Goal: Information Seeking & Learning: Learn about a topic

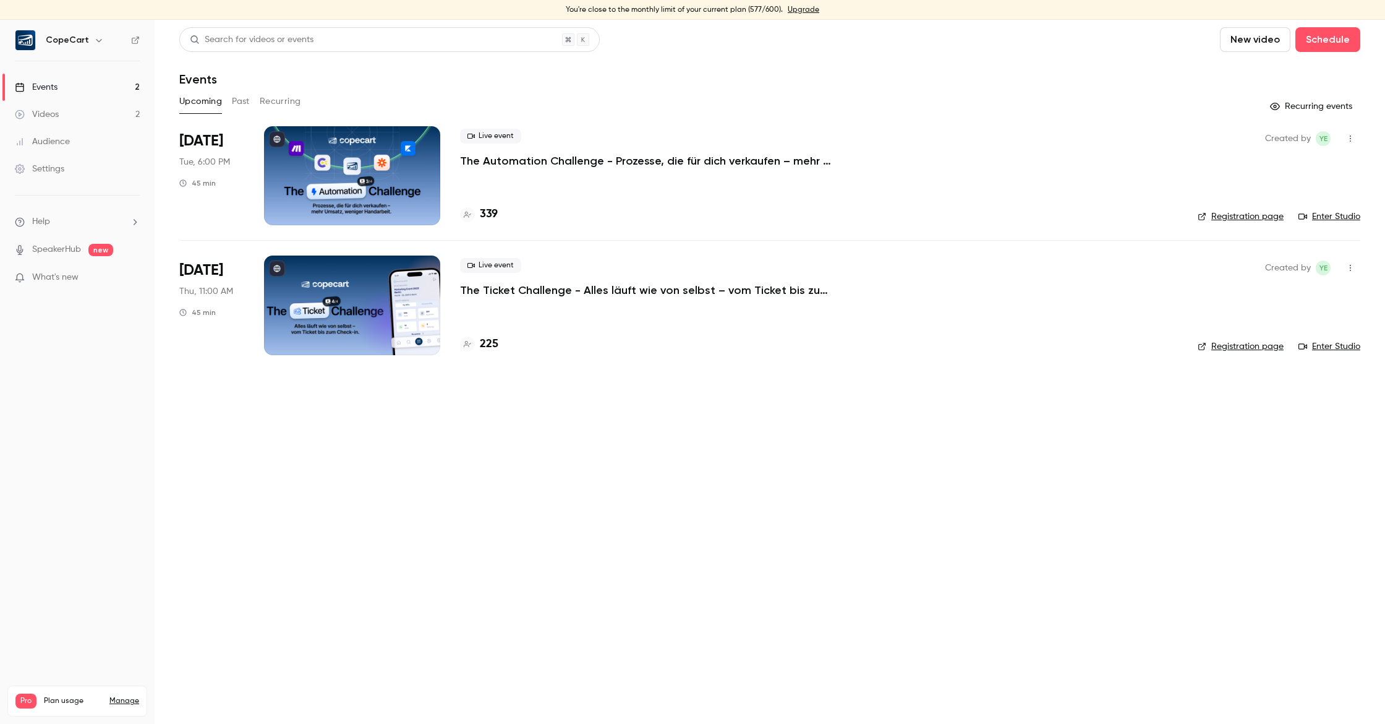
click at [500, 159] on p "The Automation Challenge - Prozesse, die für dich verkaufen – mehr Umsatz, weni…" at bounding box center [645, 160] width 371 height 15
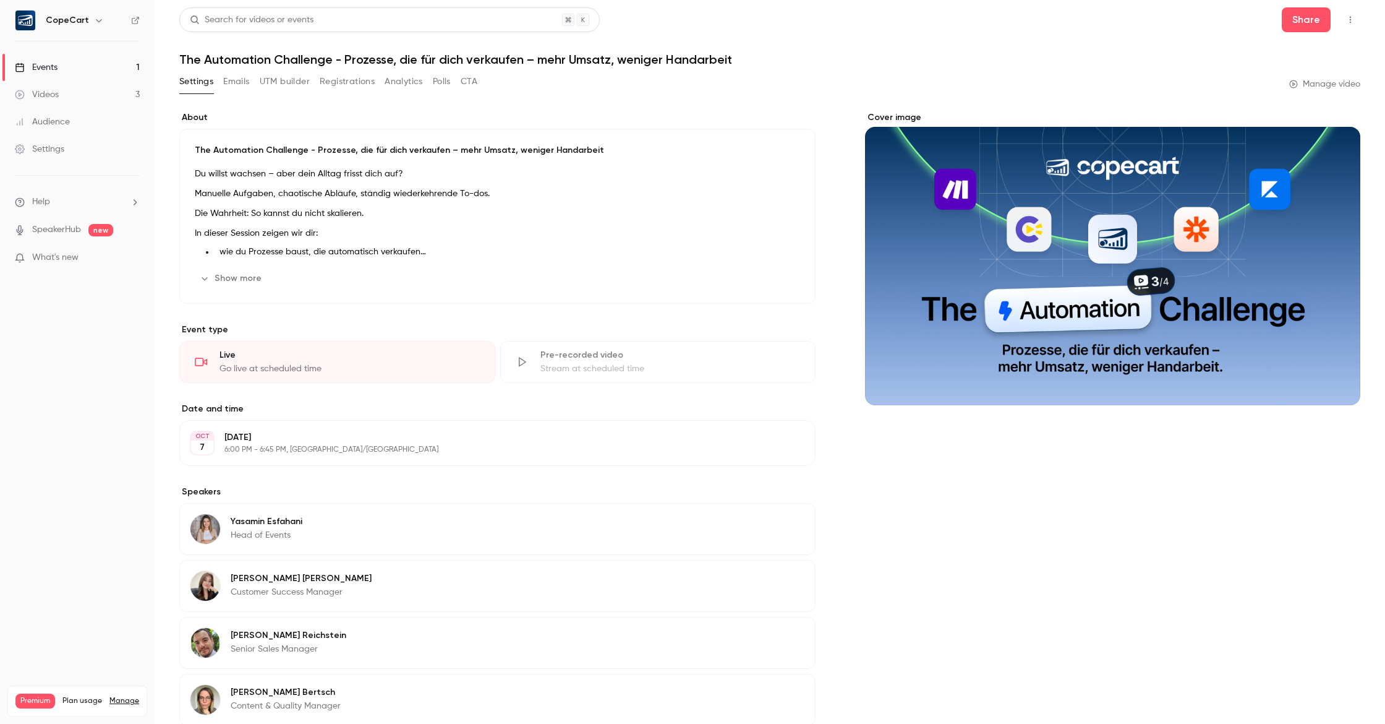
click at [338, 87] on button "Registrations" at bounding box center [347, 82] width 55 height 20
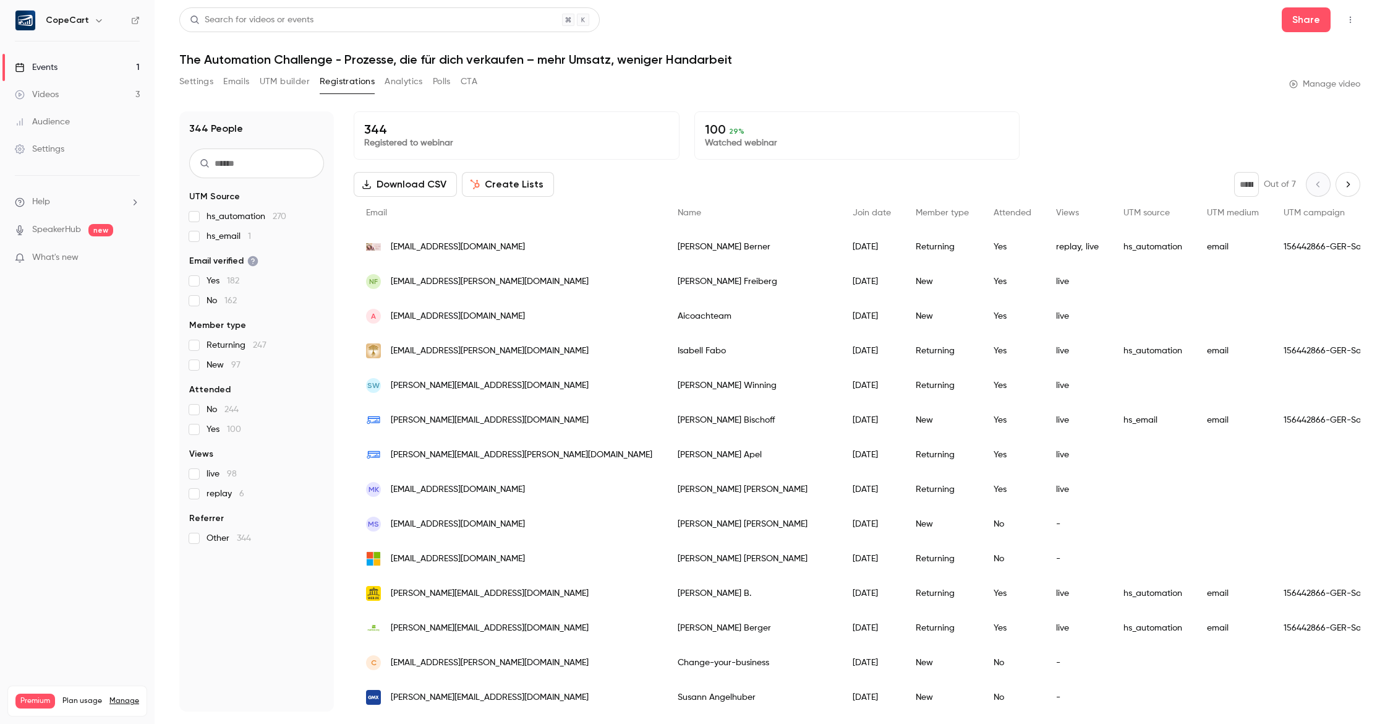
click at [468, 83] on button "CTA" at bounding box center [469, 82] width 17 height 20
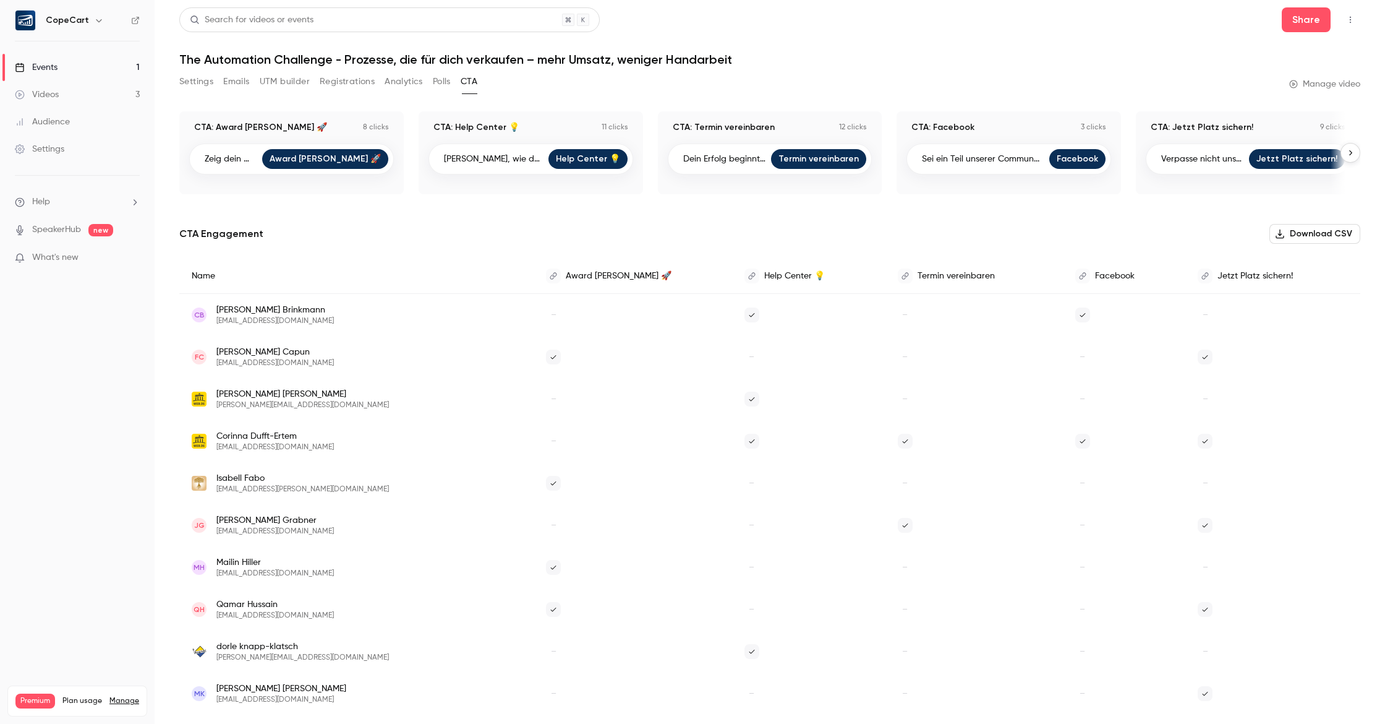
click at [119, 92] on link "Videos 3" at bounding box center [77, 94] width 155 height 27
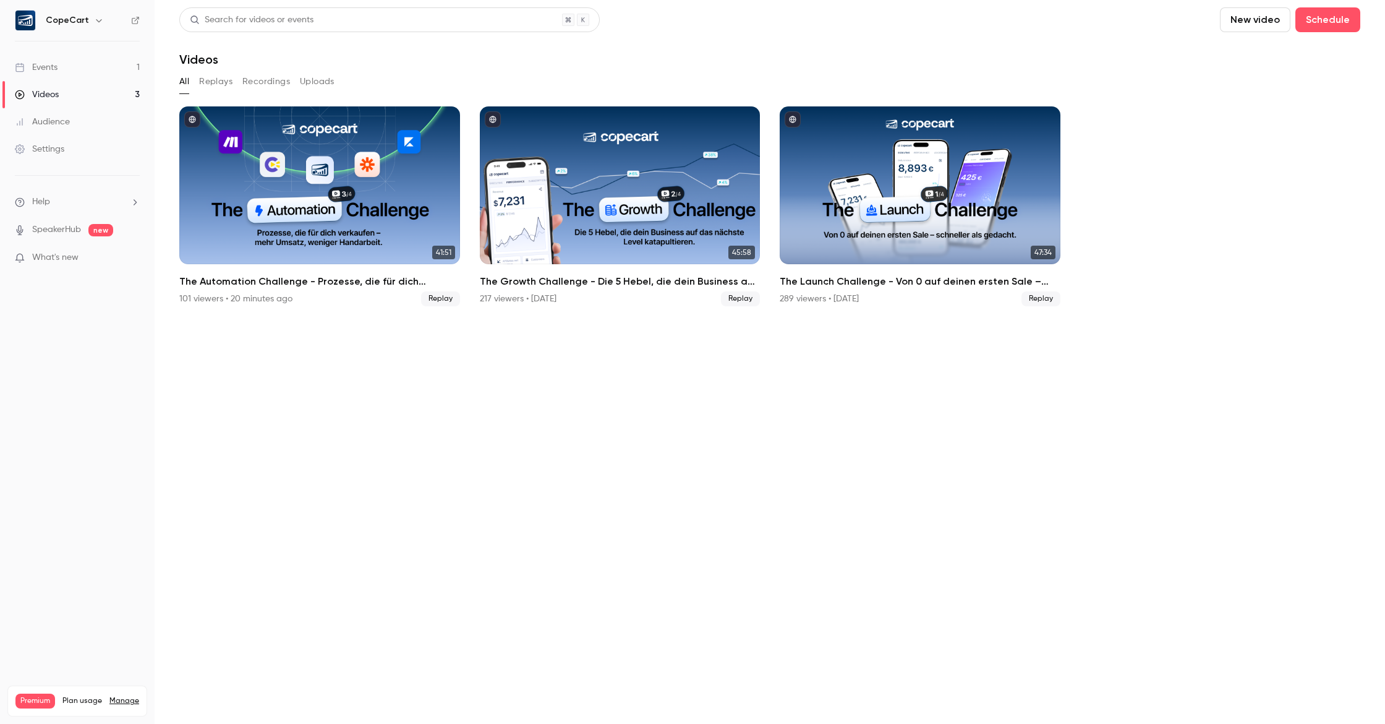
click at [100, 68] on link "Events 1" at bounding box center [77, 67] width 155 height 27
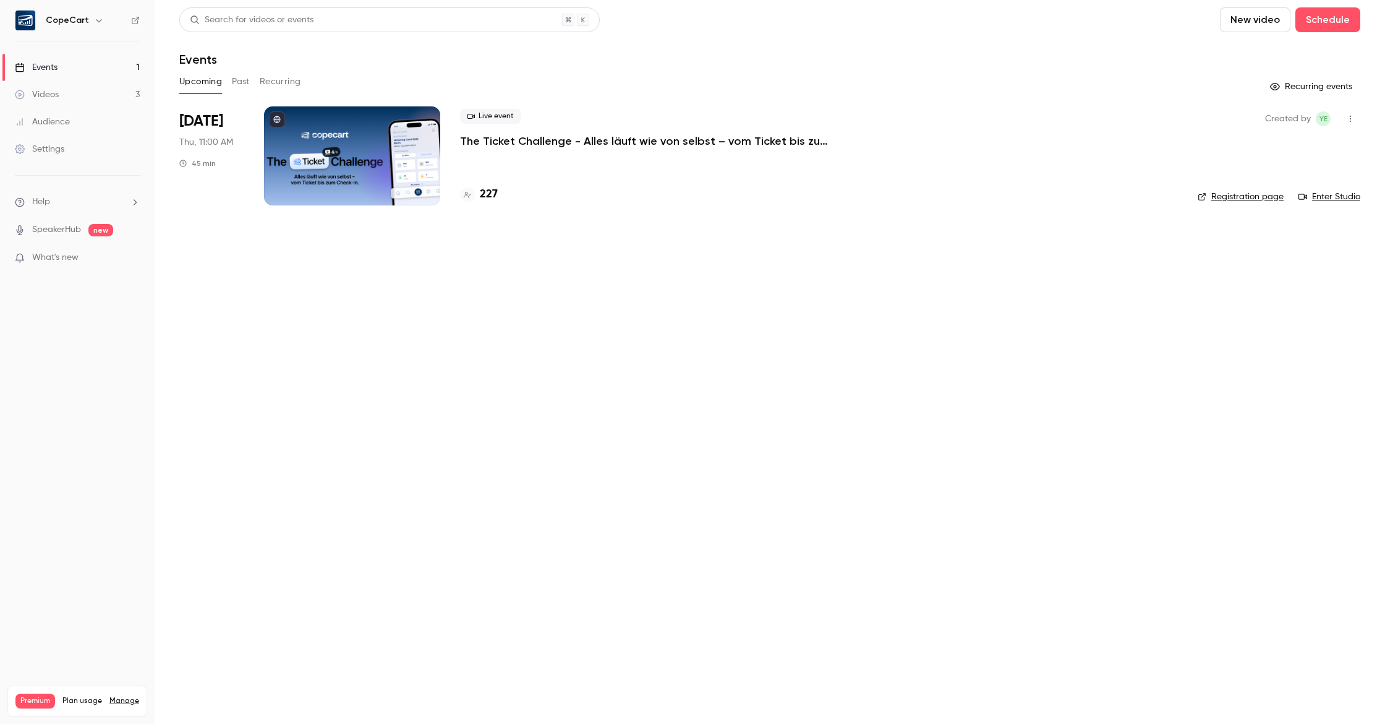
click at [343, 291] on main "Search for videos or events New video Schedule Events Upcoming Past Recurring R…" at bounding box center [770, 362] width 1231 height 724
click at [58, 123] on div "Audience" at bounding box center [42, 122] width 55 height 12
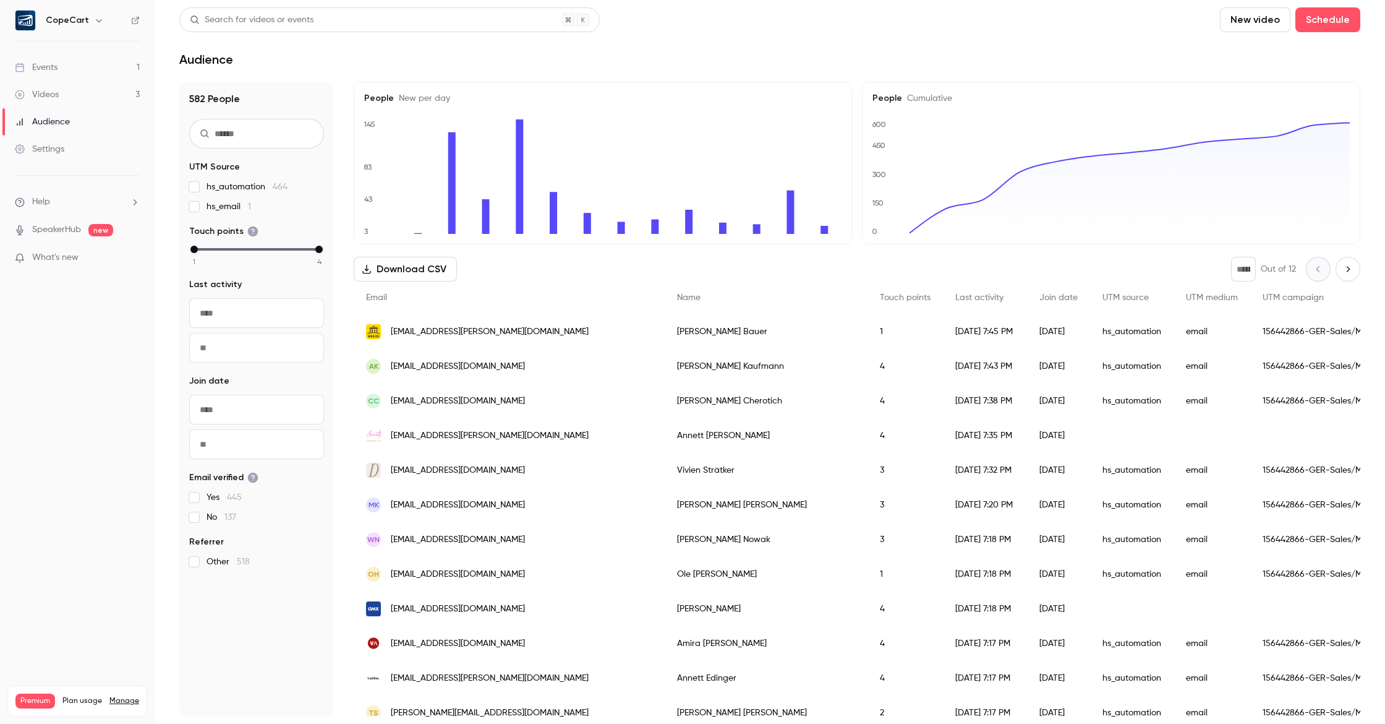
click at [98, 98] on link "Videos 3" at bounding box center [77, 94] width 155 height 27
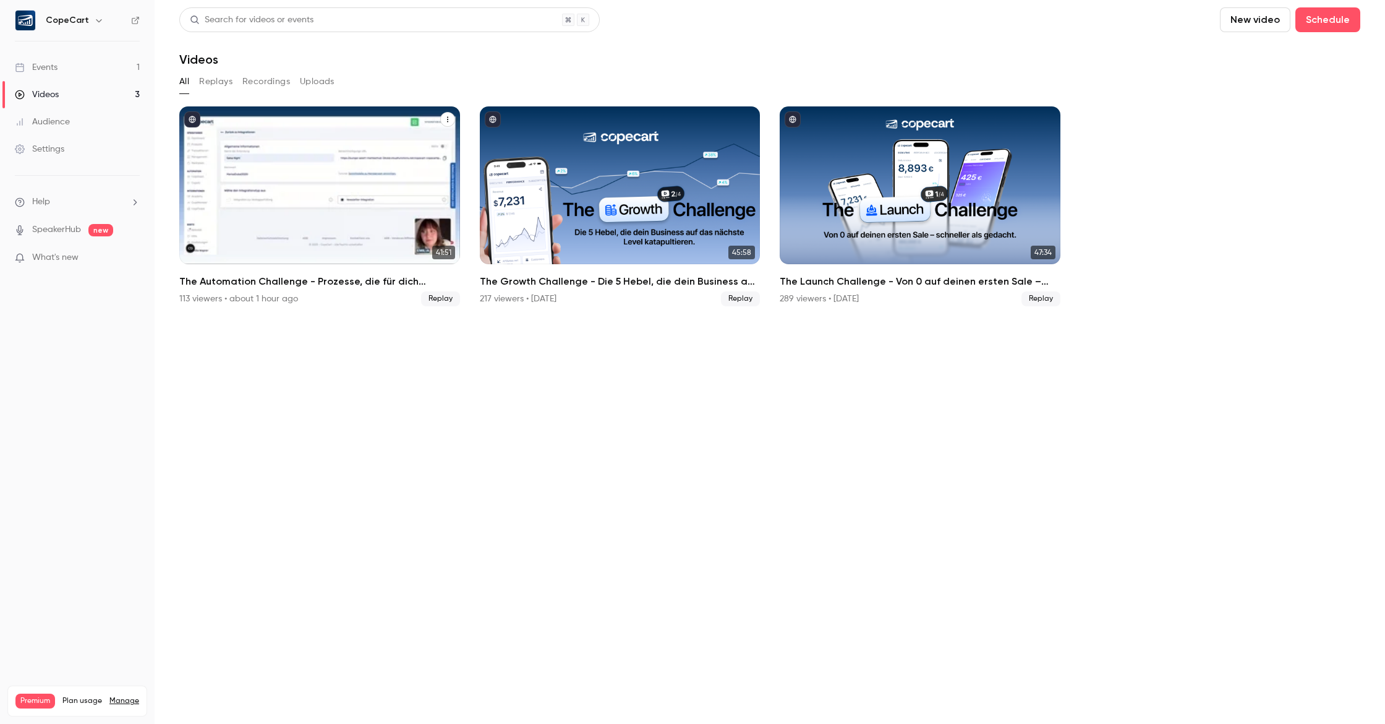
click at [420, 183] on div "The Automation Challenge - Prozesse, die für dich verkaufen – mehr Umsatz, weni…" at bounding box center [319, 185] width 281 height 158
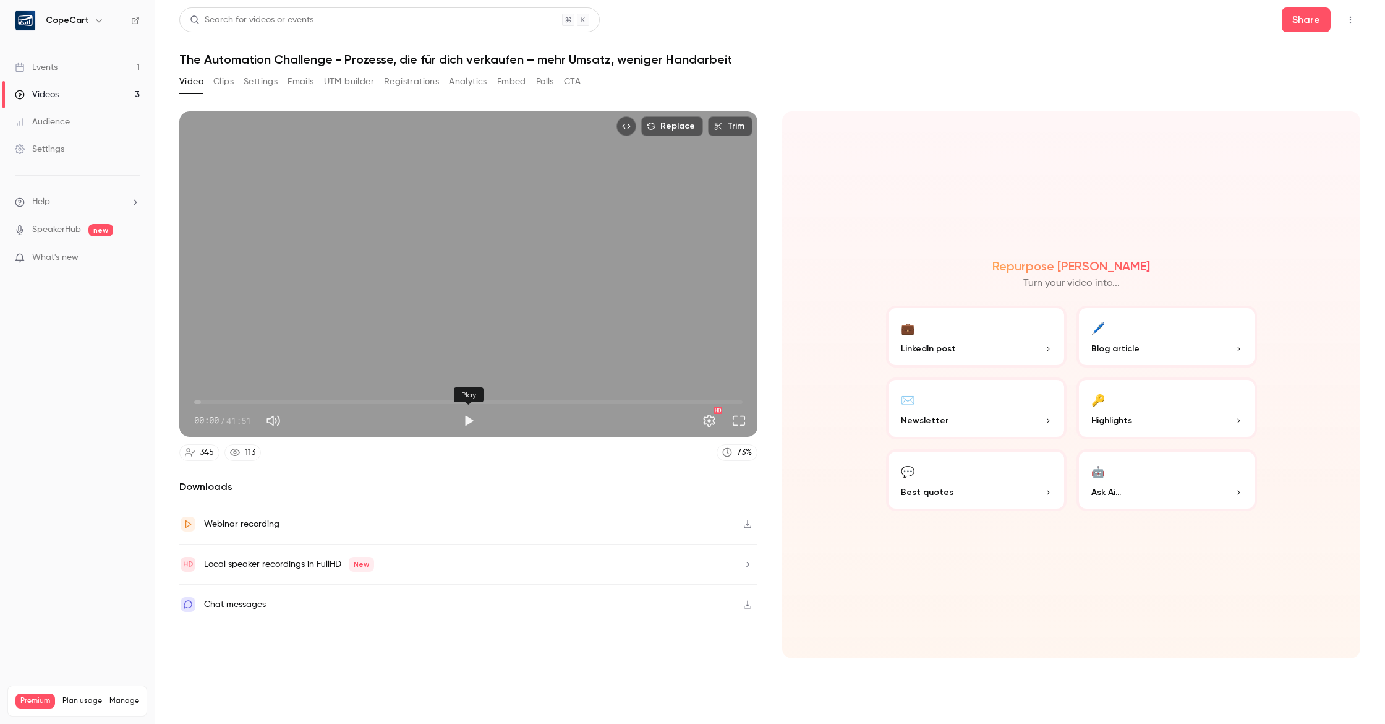
click at [468, 420] on button "Play" at bounding box center [468, 420] width 25 height 25
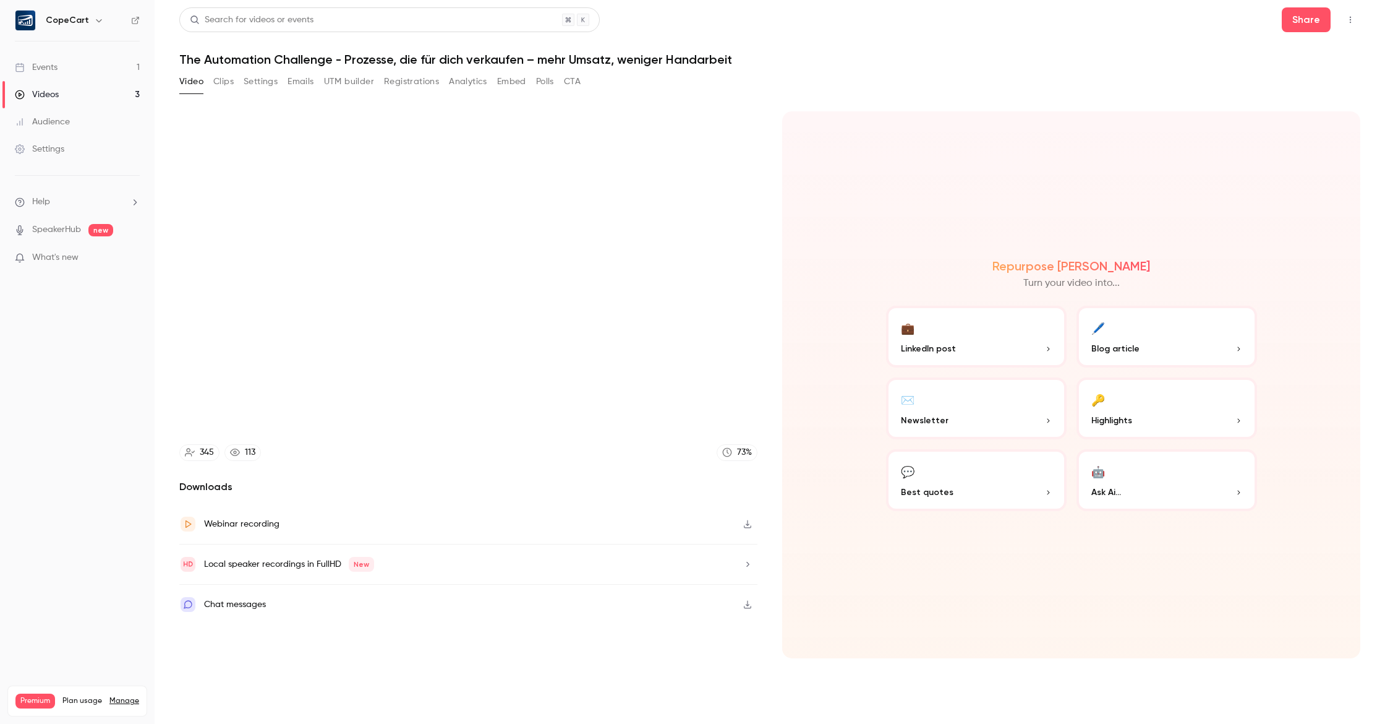
type input "*****"
click at [455, 80] on button "Analytics" at bounding box center [468, 82] width 38 height 20
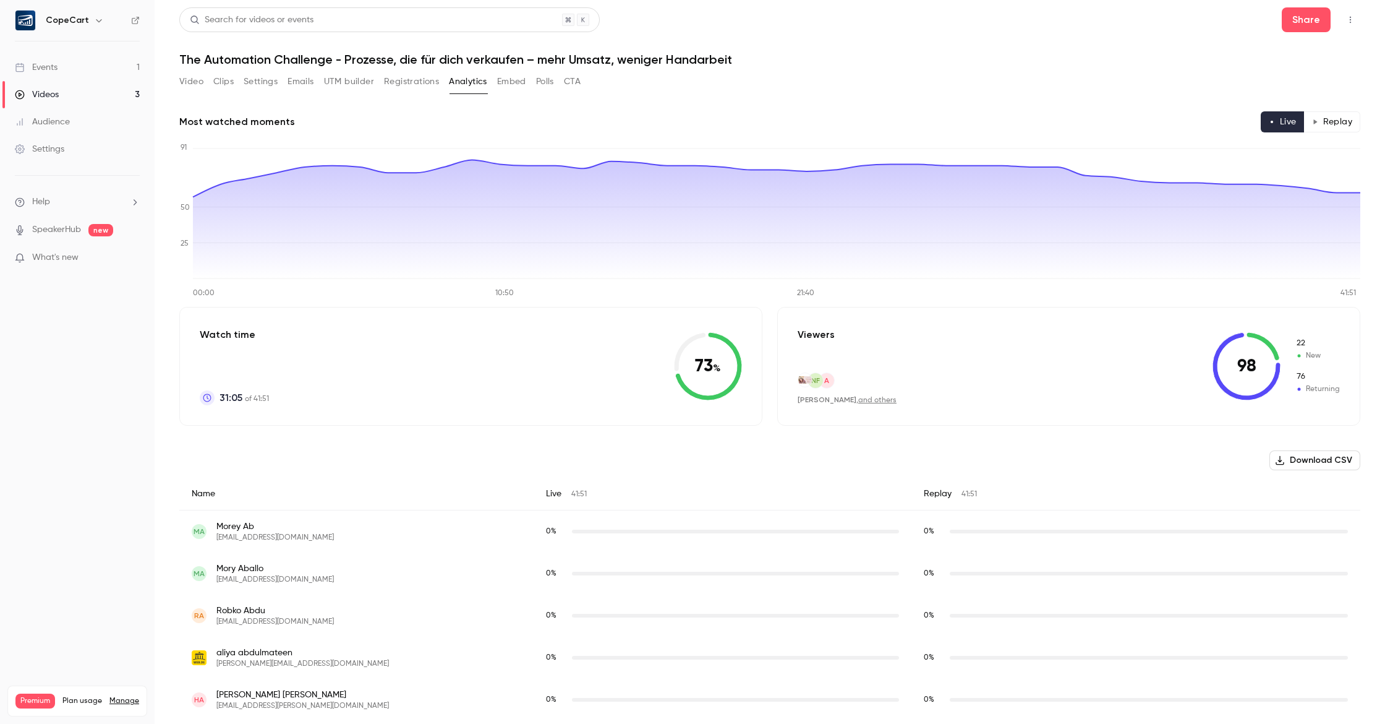
click at [404, 84] on button "Registrations" at bounding box center [411, 82] width 55 height 20
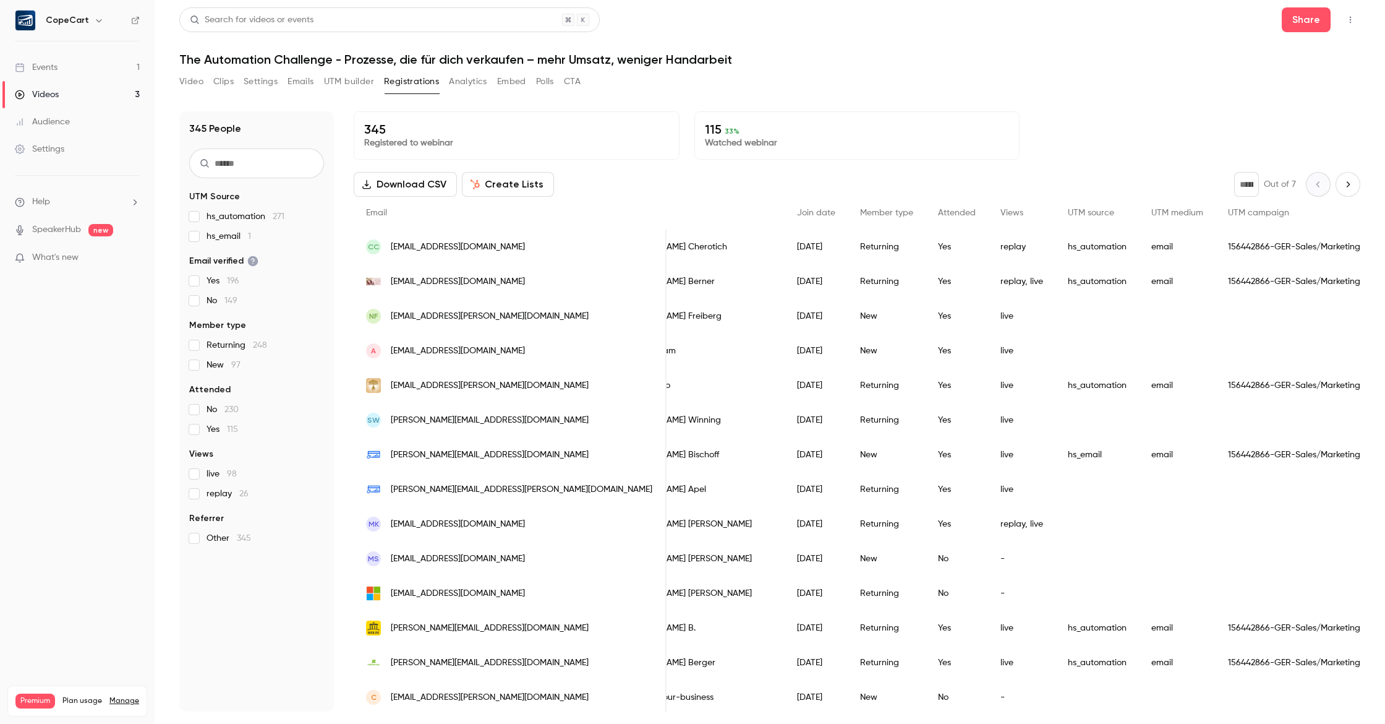
scroll to position [0, 88]
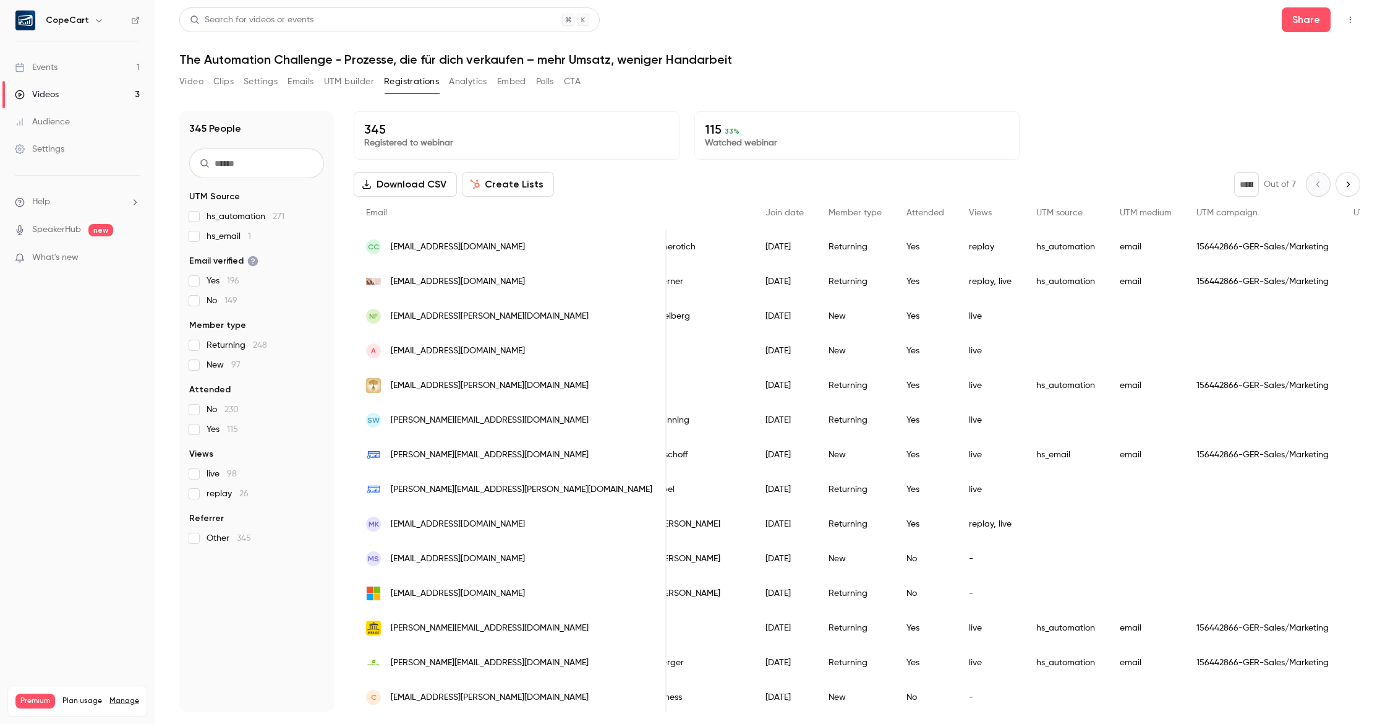
click at [468, 78] on button "Analytics" at bounding box center [468, 82] width 38 height 20
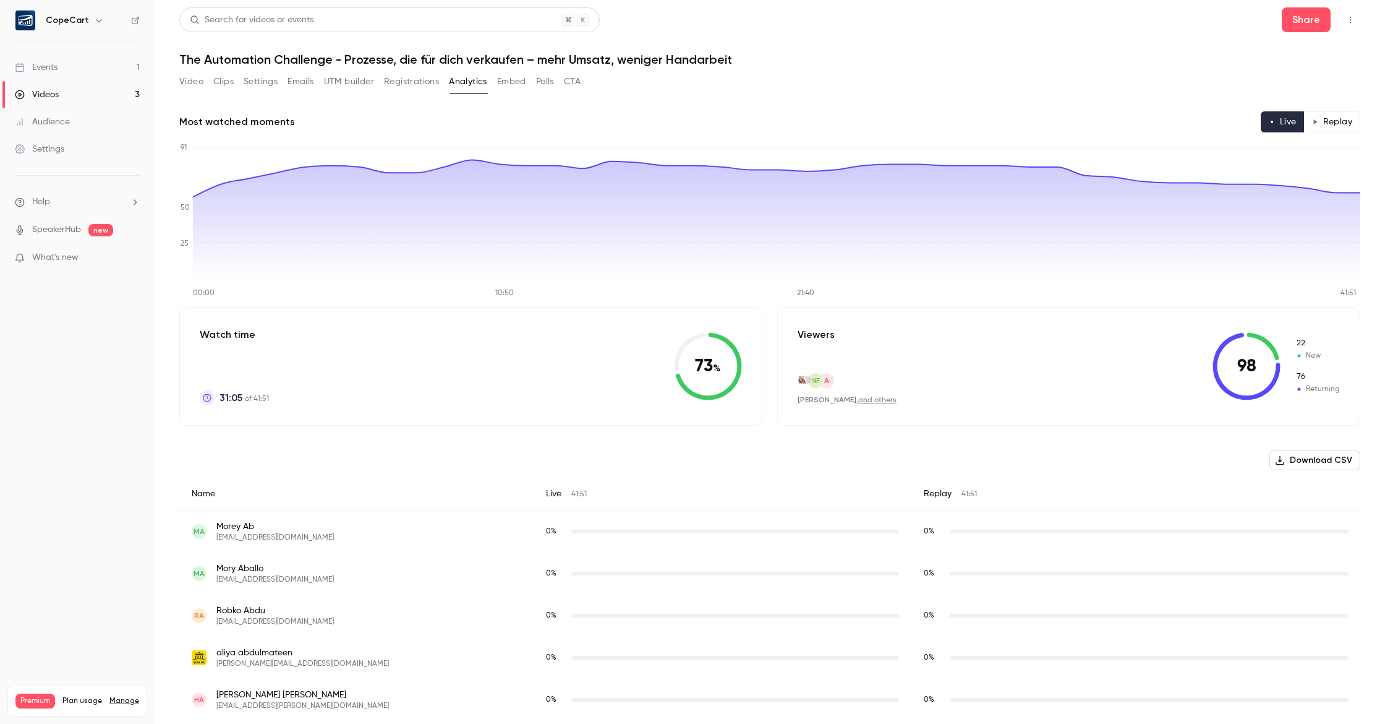
click at [576, 77] on button "CTA" at bounding box center [572, 82] width 17 height 20
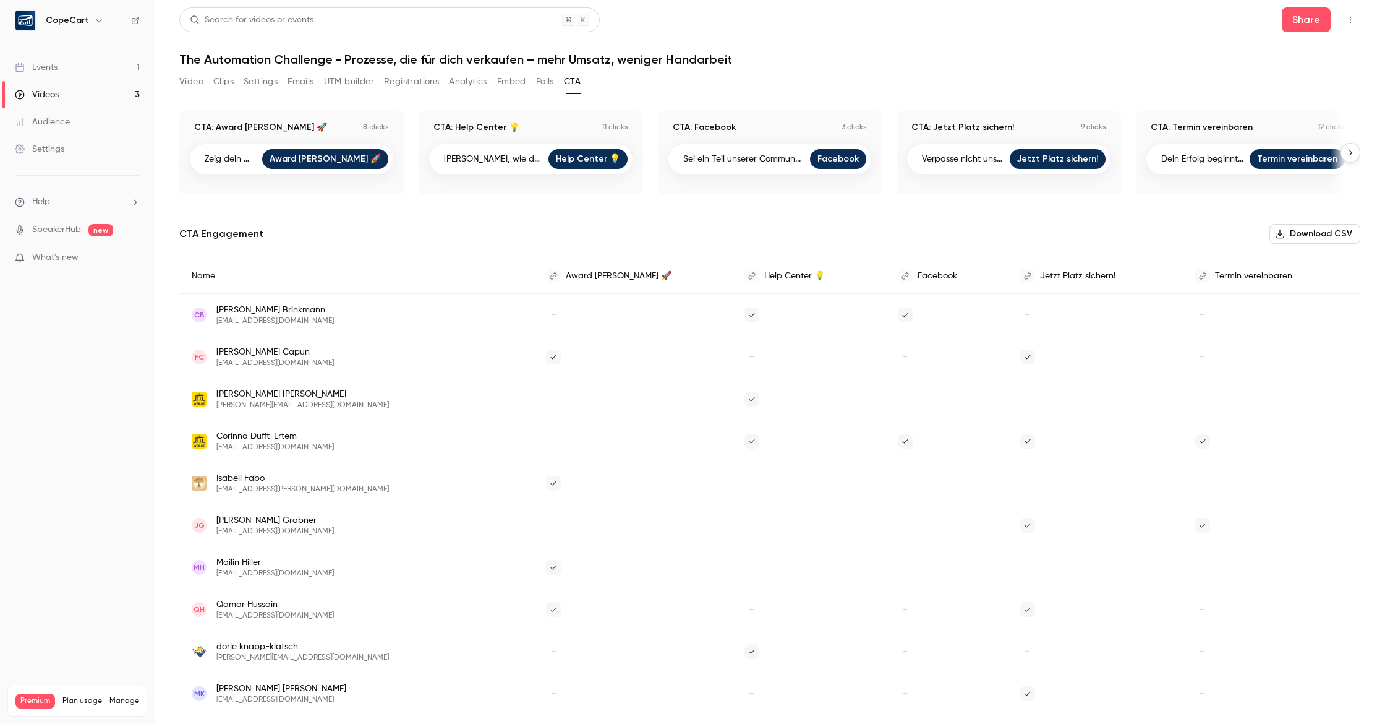
click at [1349, 153] on icon "button" at bounding box center [1350, 152] width 9 height 9
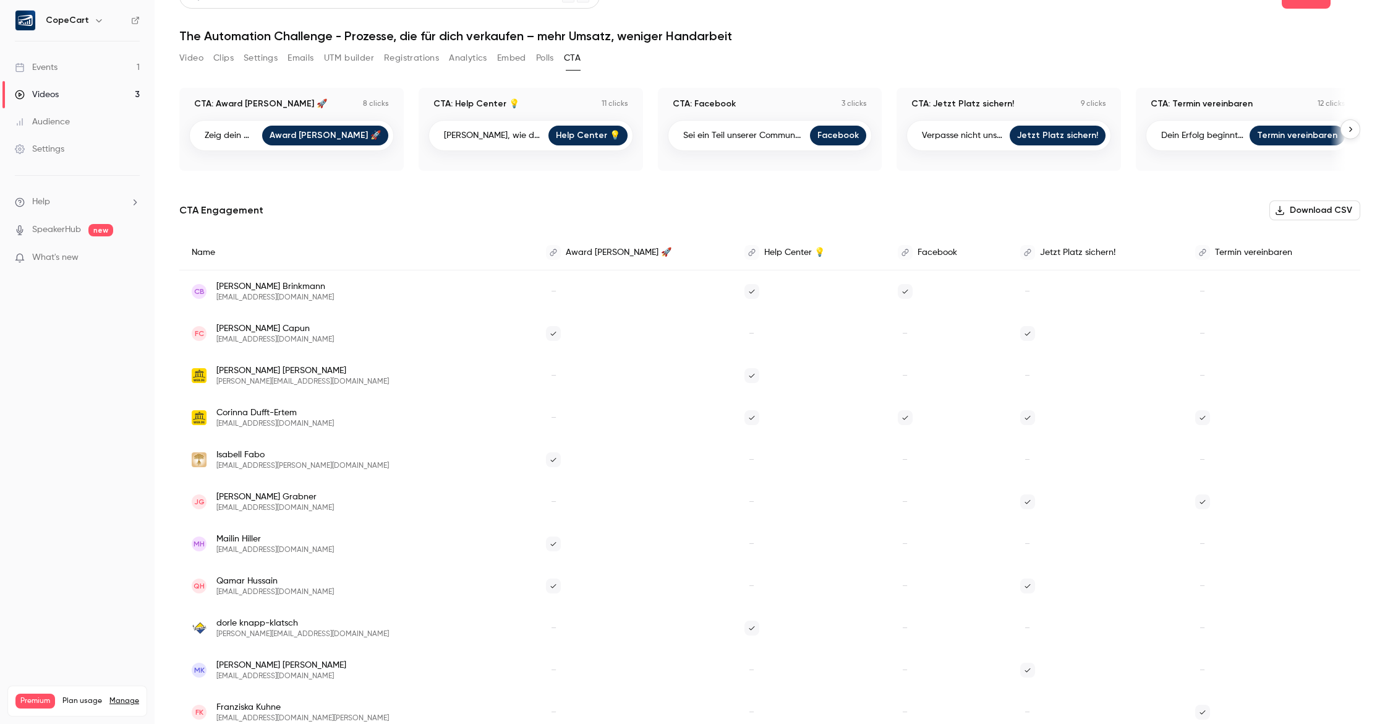
scroll to position [25, 0]
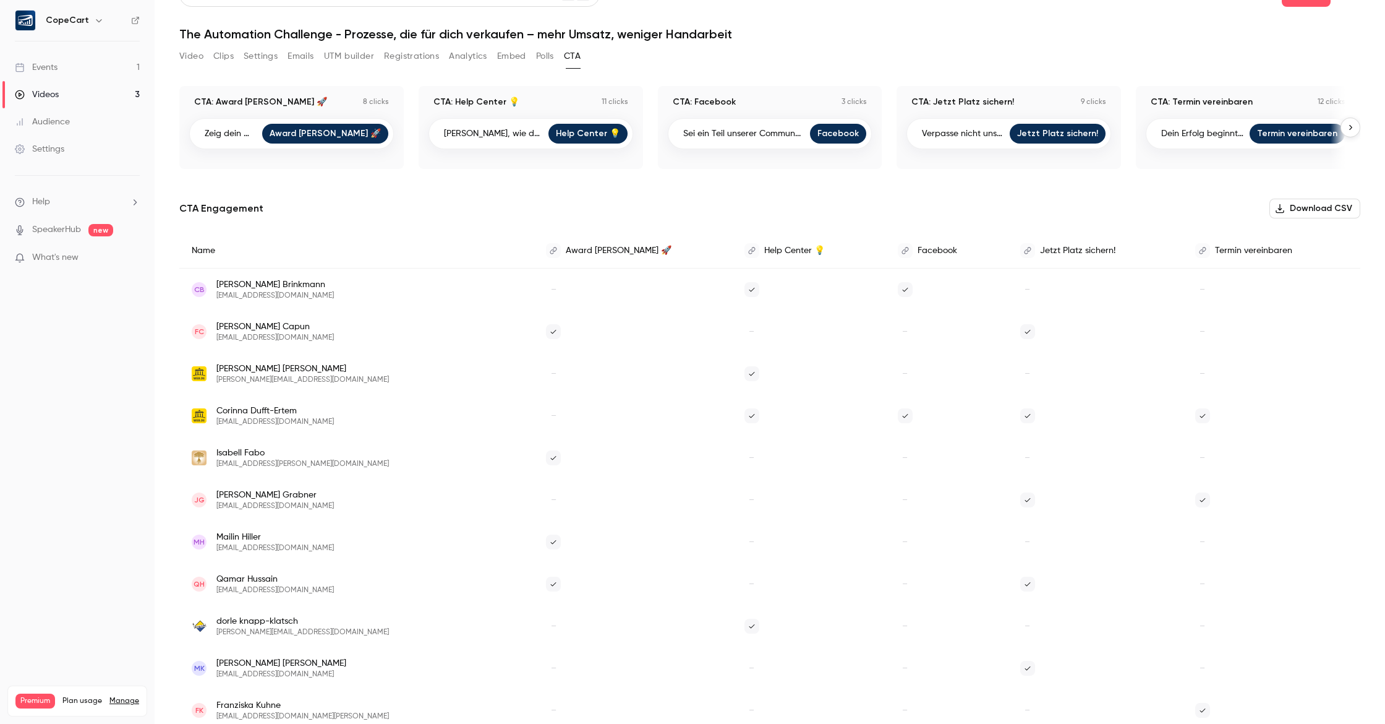
click at [1354, 127] on icon "button" at bounding box center [1350, 127] width 9 height 9
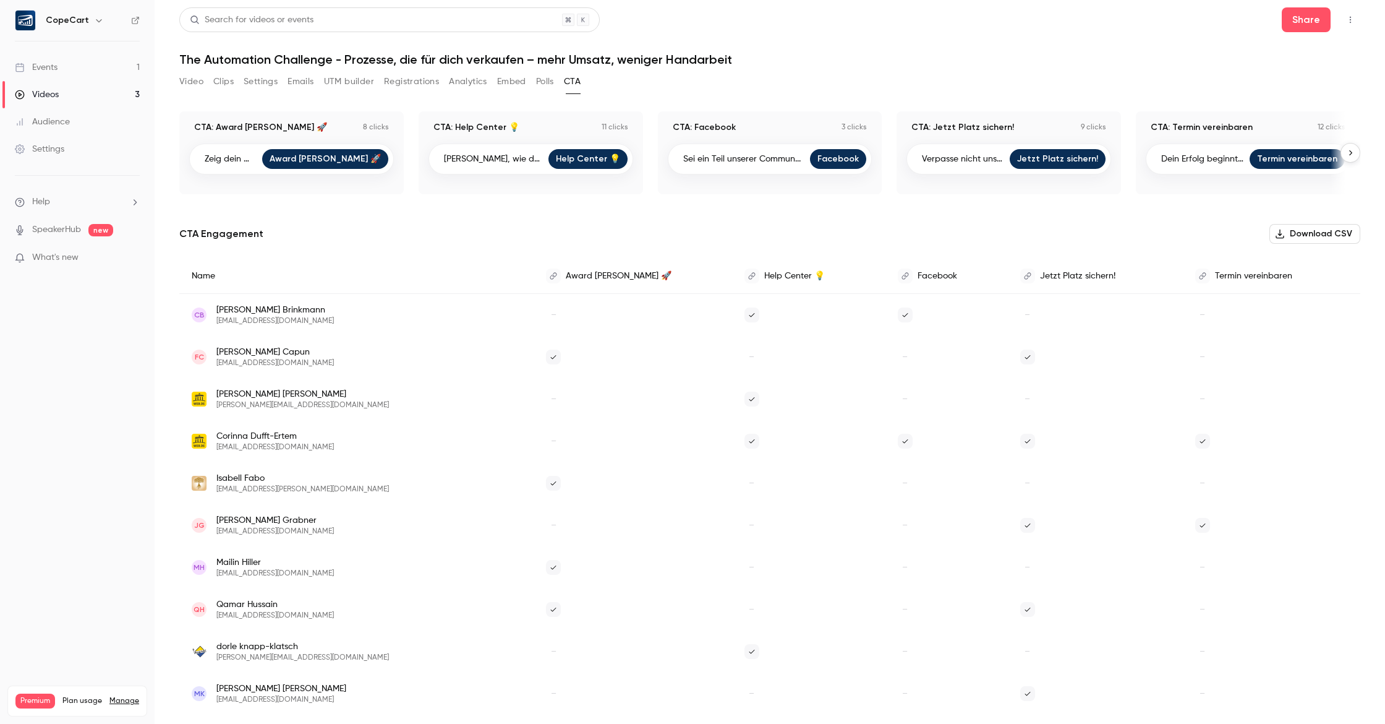
scroll to position [0, 0]
